Goal: Information Seeking & Learning: Learn about a topic

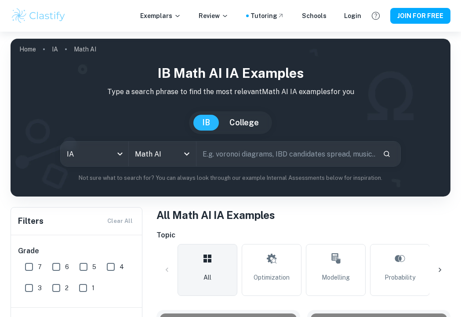
click at [237, 147] on input "text" at bounding box center [285, 153] width 179 height 25
type input "F1"
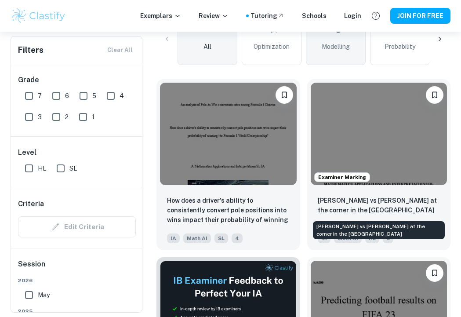
scroll to position [232, 0]
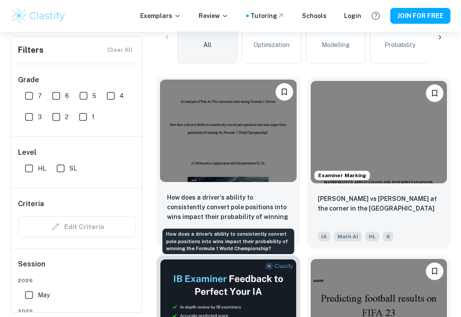
click at [258, 220] on p "How does a driver's ability to consistently convert pole positions into wins im…" at bounding box center [228, 207] width 122 height 30
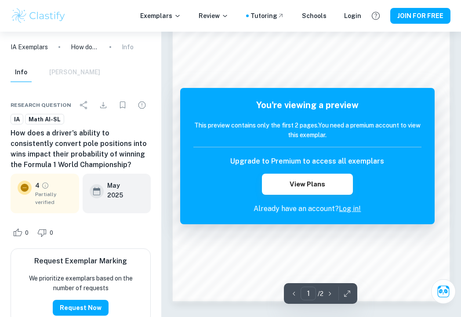
scroll to position [504, 0]
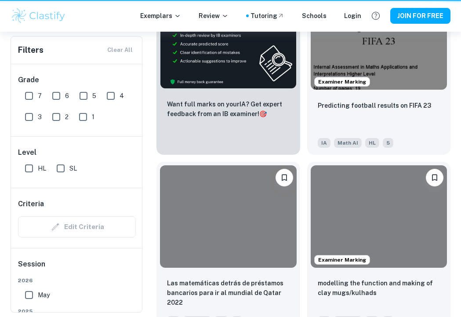
scroll to position [232, 0]
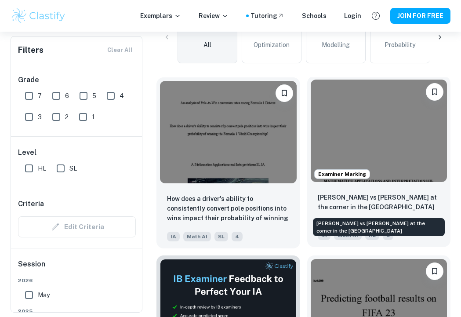
click at [376, 200] on p "[PERSON_NAME] vs [PERSON_NAME] at the corner in the [GEOGRAPHIC_DATA]" at bounding box center [378, 201] width 122 height 19
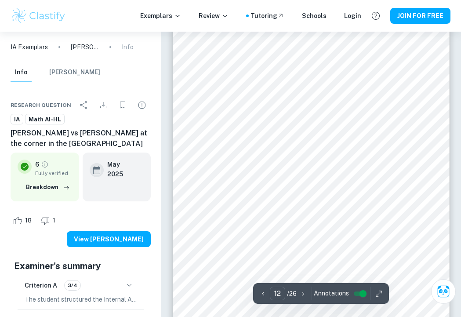
scroll to position [4530, 0]
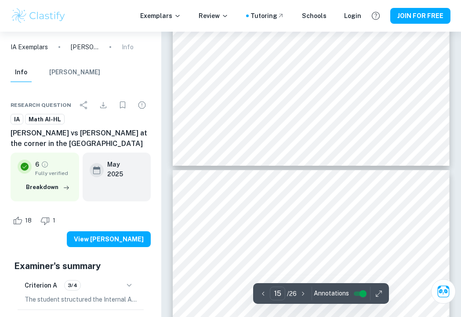
type input "16"
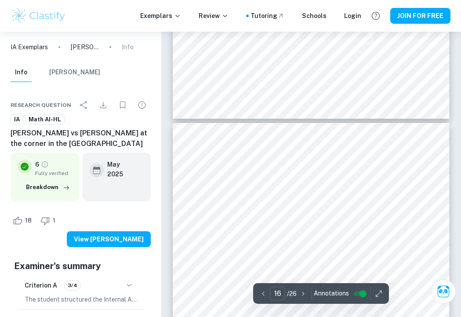
scroll to position [6037, 0]
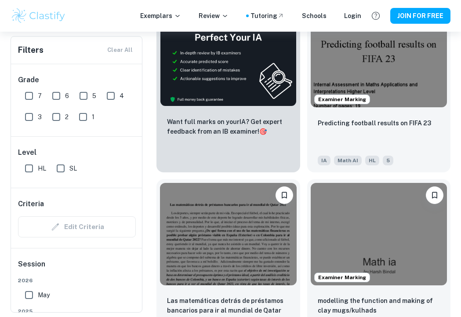
scroll to position [486, 0]
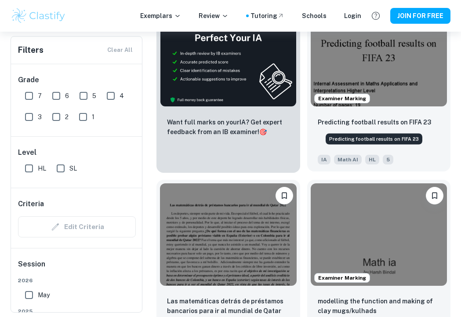
click at [343, 119] on p "Predicting football results on FIFA 23" at bounding box center [373, 122] width 113 height 10
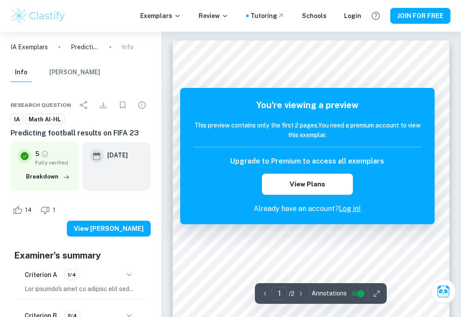
scroll to position [3, 0]
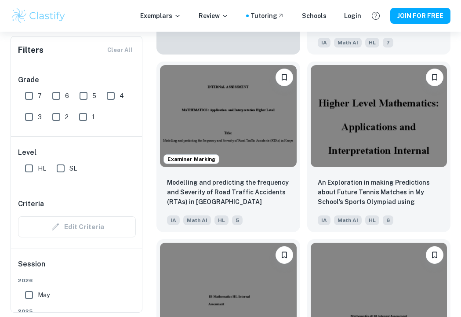
scroll to position [956, 0]
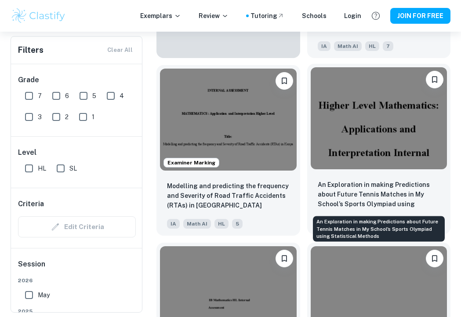
click at [324, 185] on p "An Exploration in making Predictions about Future Tennis Matches in My School’s…" at bounding box center [378, 195] width 122 height 30
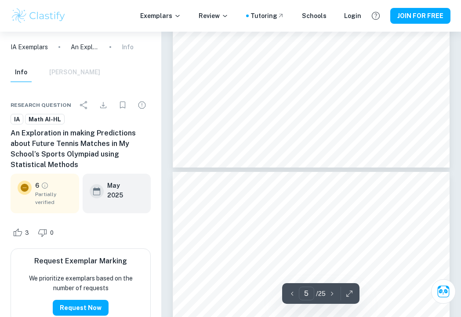
scroll to position [1935, 0]
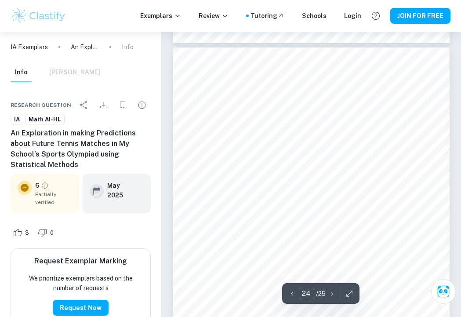
type input "25"
